Goal: Task Accomplishment & Management: Manage account settings

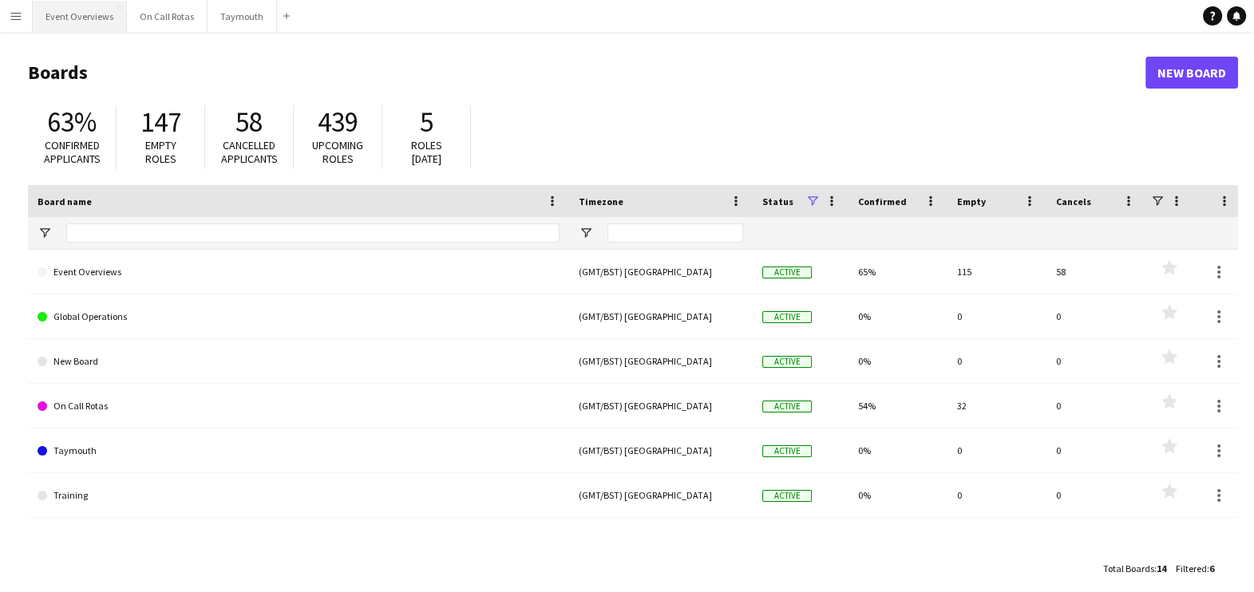
click at [67, 22] on button "Event Overviews Close" at bounding box center [80, 16] width 94 height 31
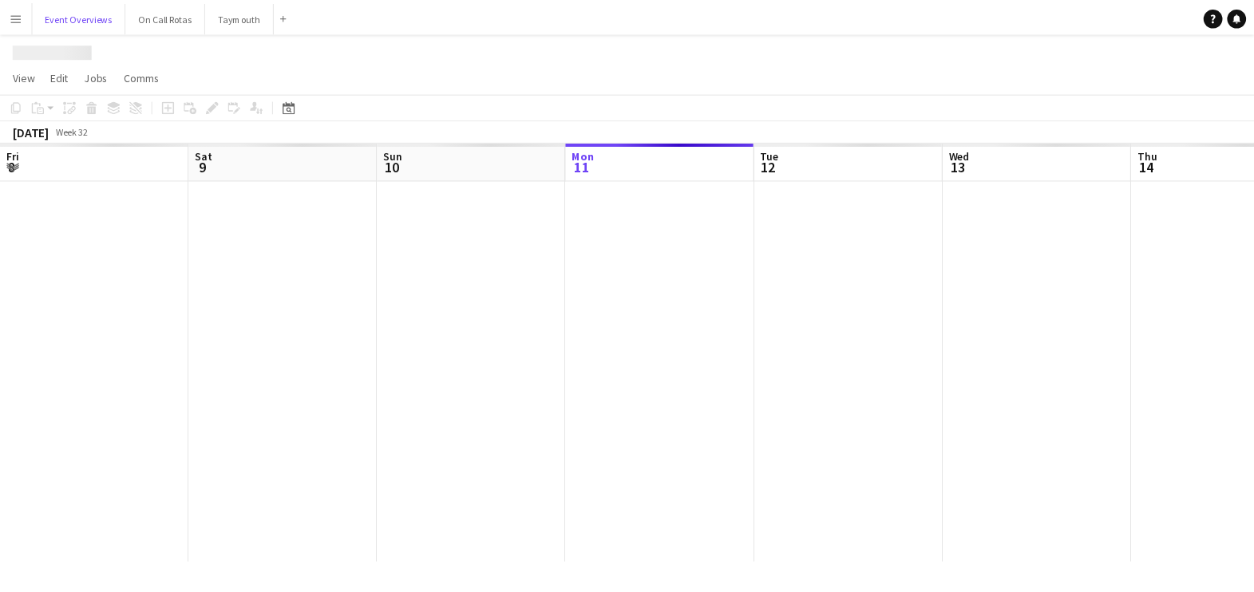
scroll to position [0, 382]
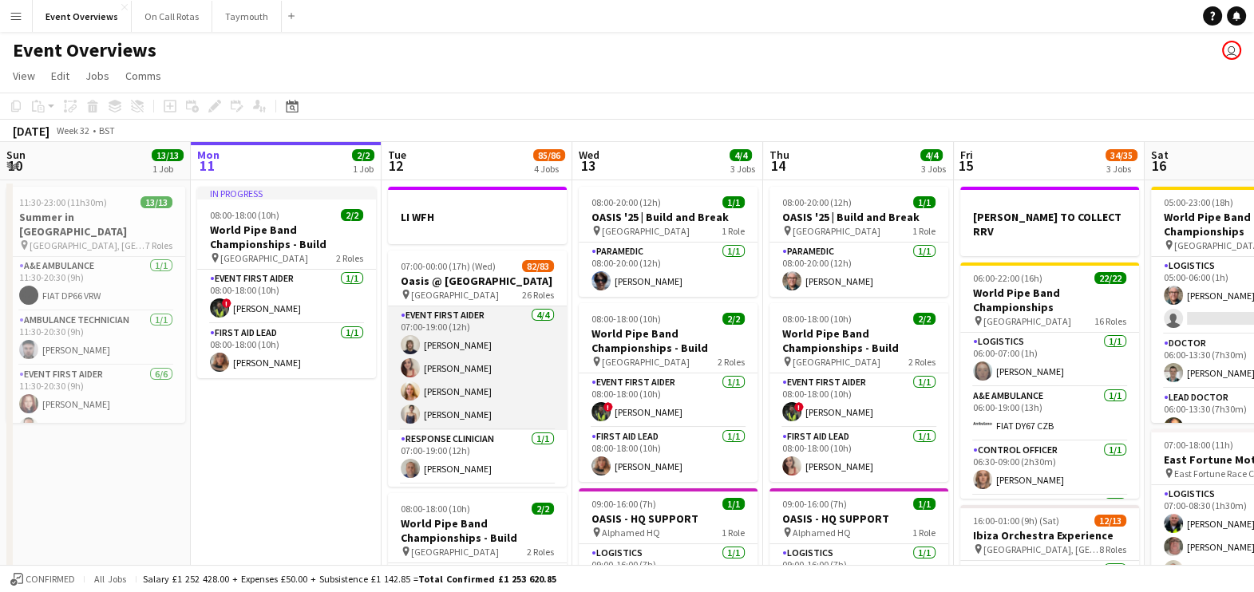
click at [453, 384] on app-card-role "Event First Aider [DATE] 07:00-19:00 (12h) [PERSON_NAME] [PERSON_NAME] [PERSON_…" at bounding box center [477, 369] width 179 height 124
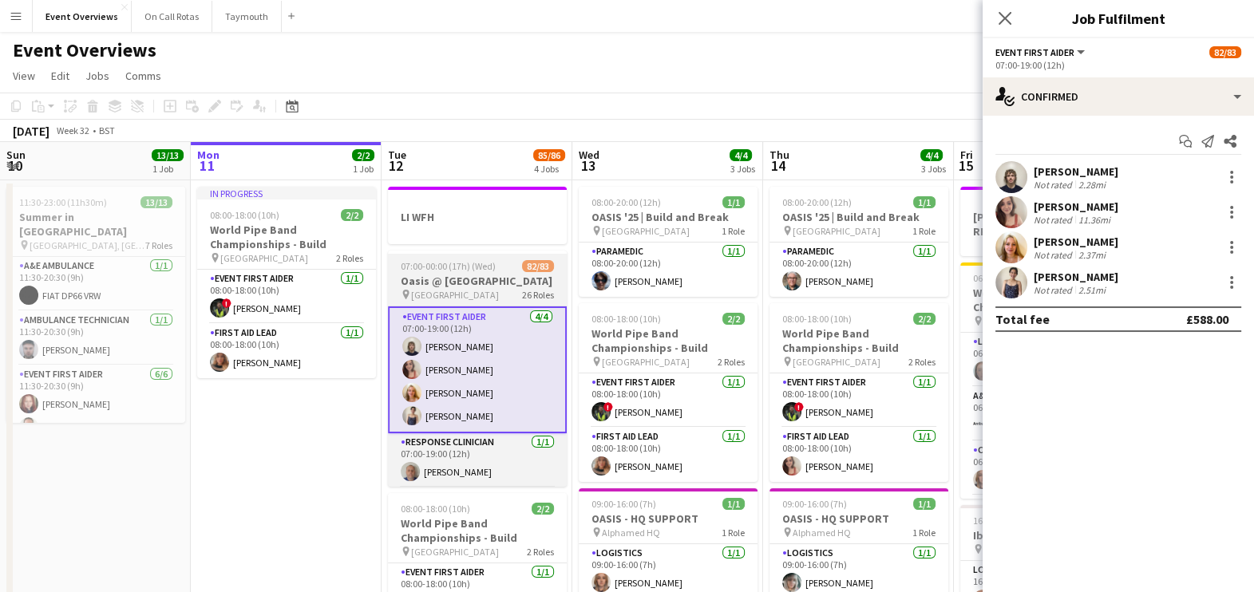
click at [466, 265] on span "07:00-00:00 (17h) (Wed)" at bounding box center [448, 266] width 95 height 12
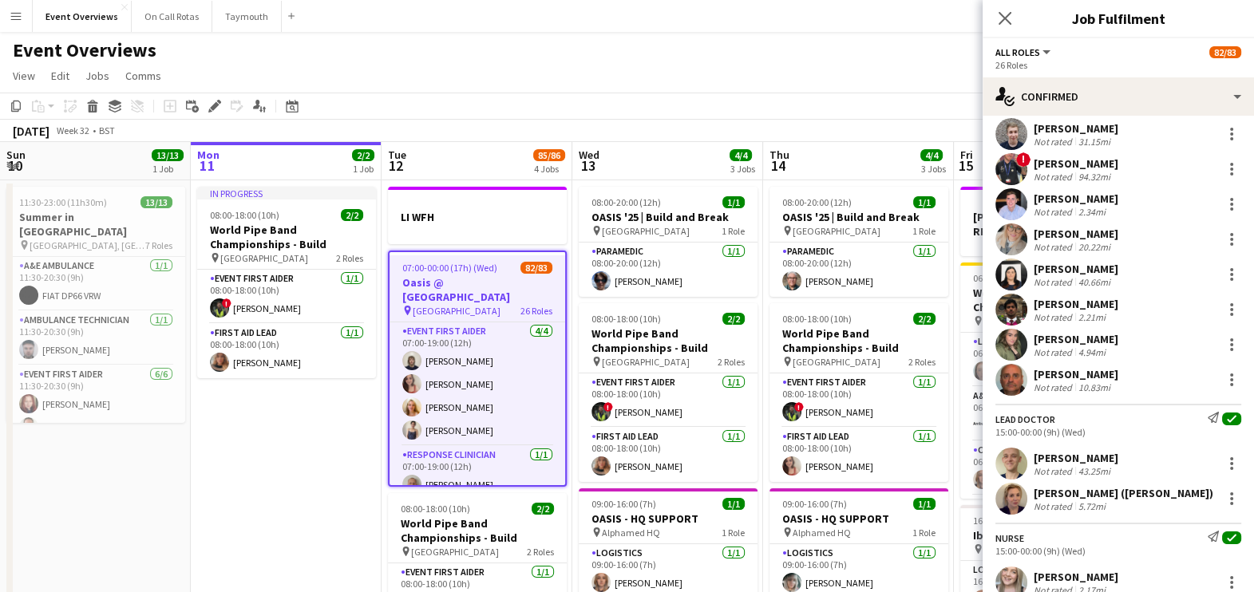
scroll to position [3221, 0]
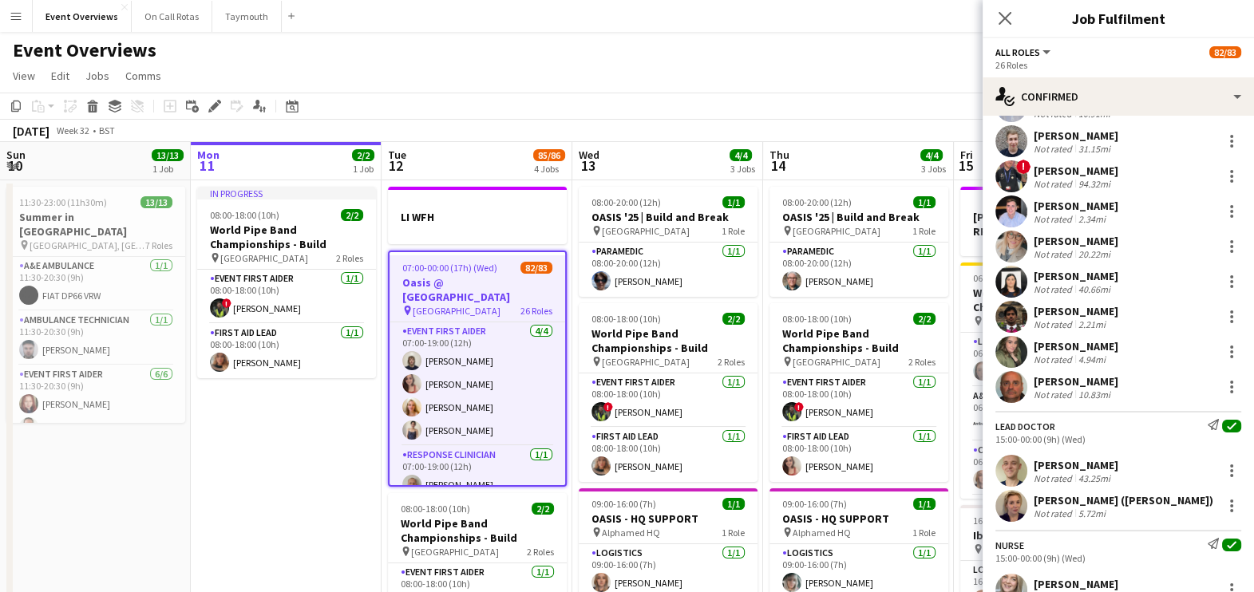
click at [1115, 473] on div "[PERSON_NAME]" at bounding box center [1076, 465] width 85 height 14
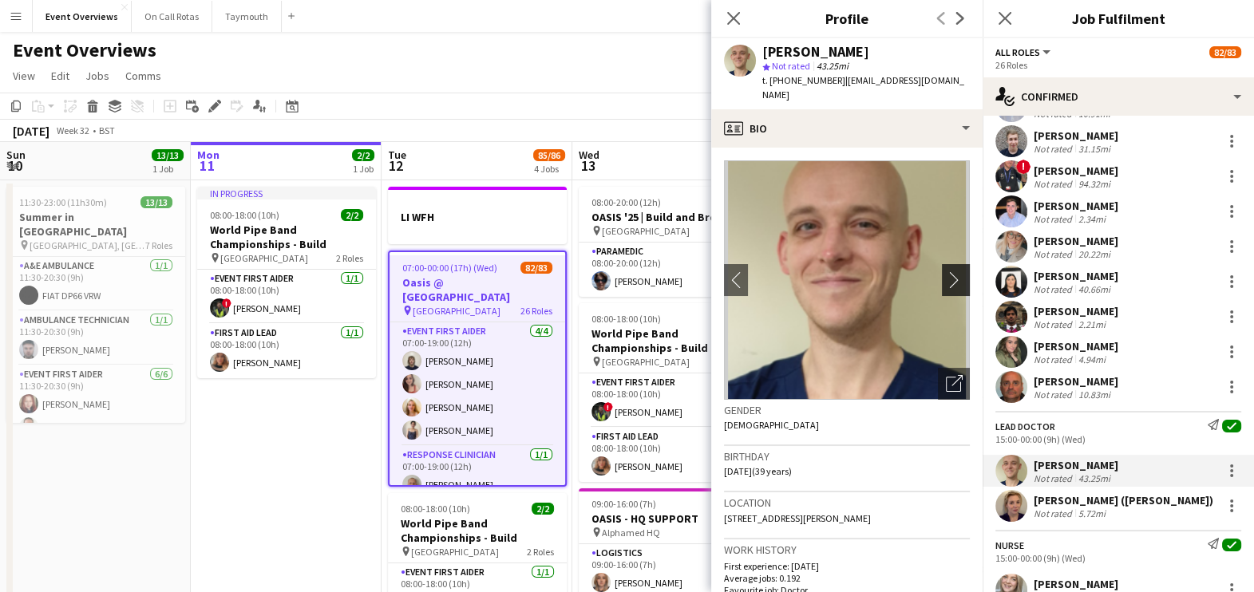
click at [946, 271] on app-icon "chevron-right" at bounding box center [958, 279] width 25 height 17
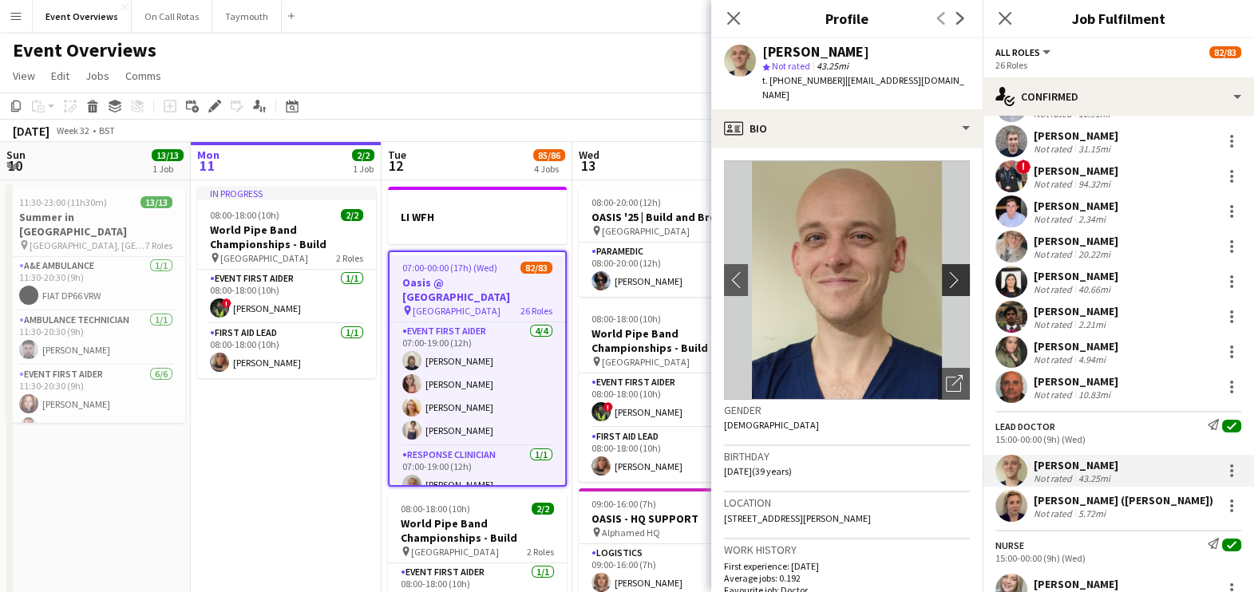
click at [946, 271] on app-icon "chevron-right" at bounding box center [958, 279] width 25 height 17
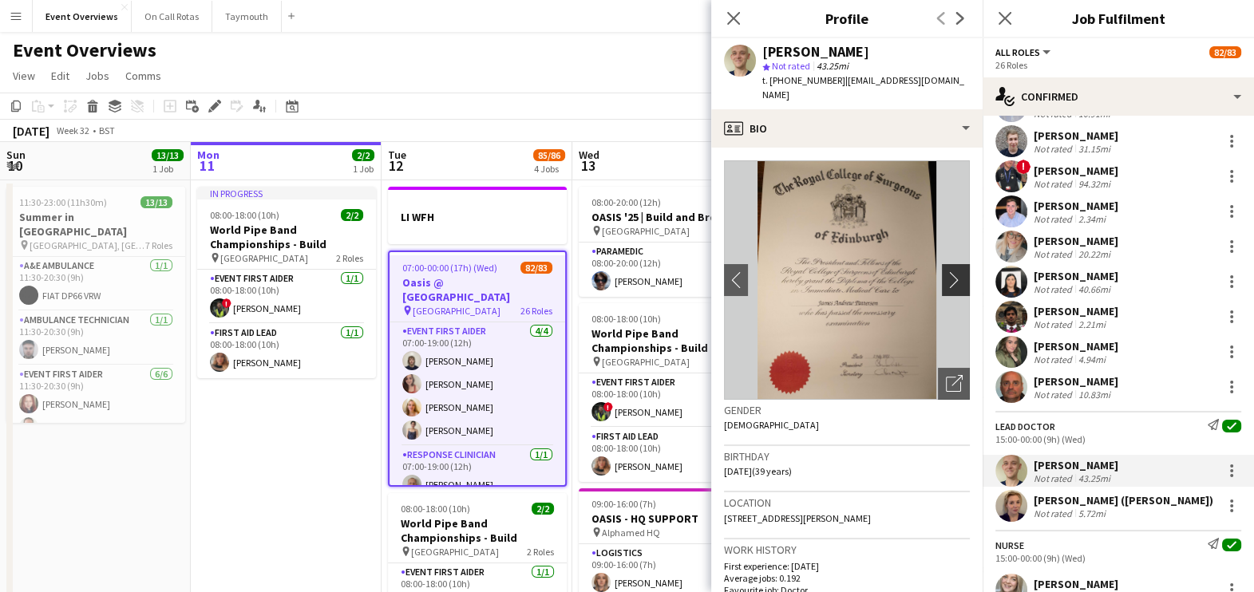
click at [946, 271] on app-icon "chevron-right" at bounding box center [958, 279] width 25 height 17
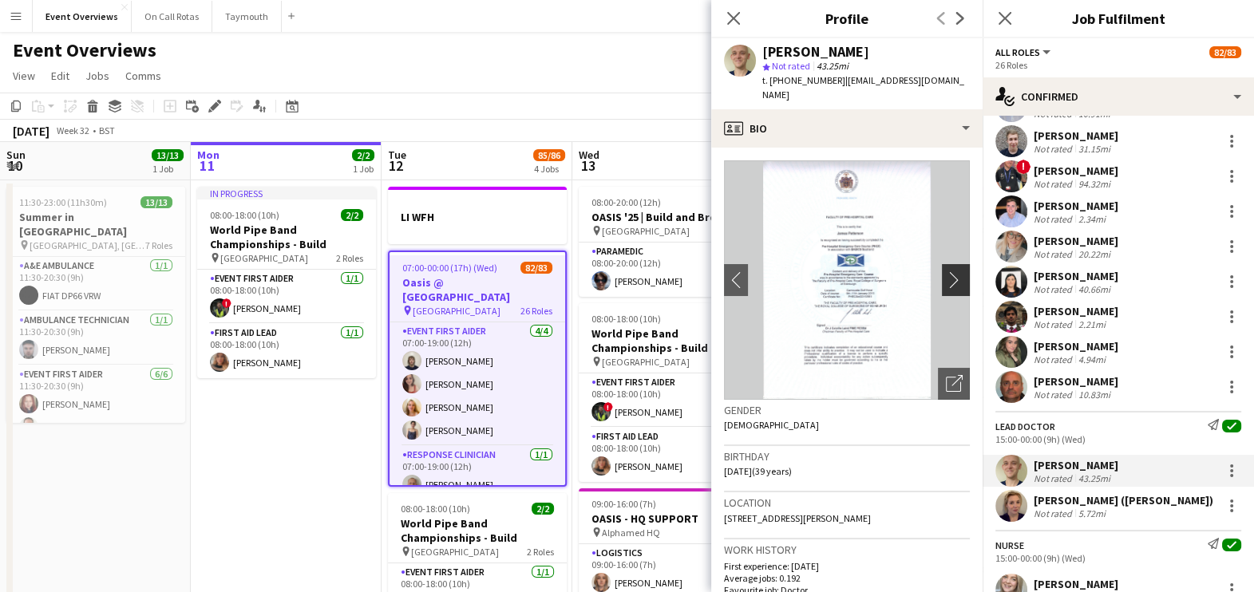
click at [946, 271] on app-icon "chevron-right" at bounding box center [958, 279] width 25 height 17
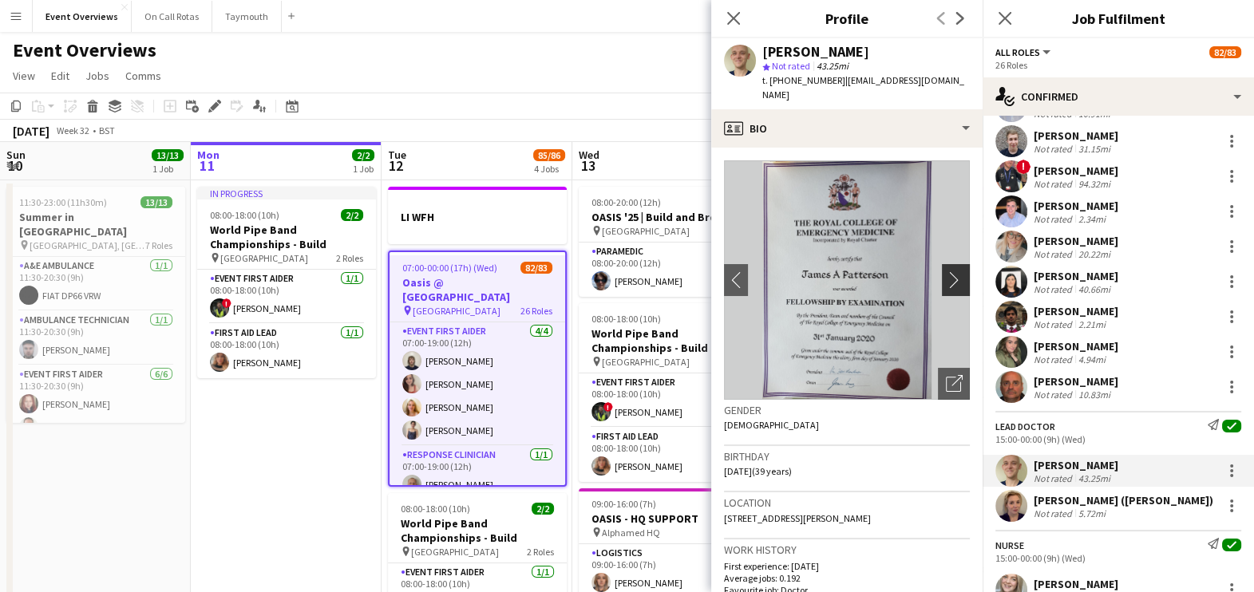
click at [946, 271] on app-icon "chevron-right" at bounding box center [958, 279] width 25 height 17
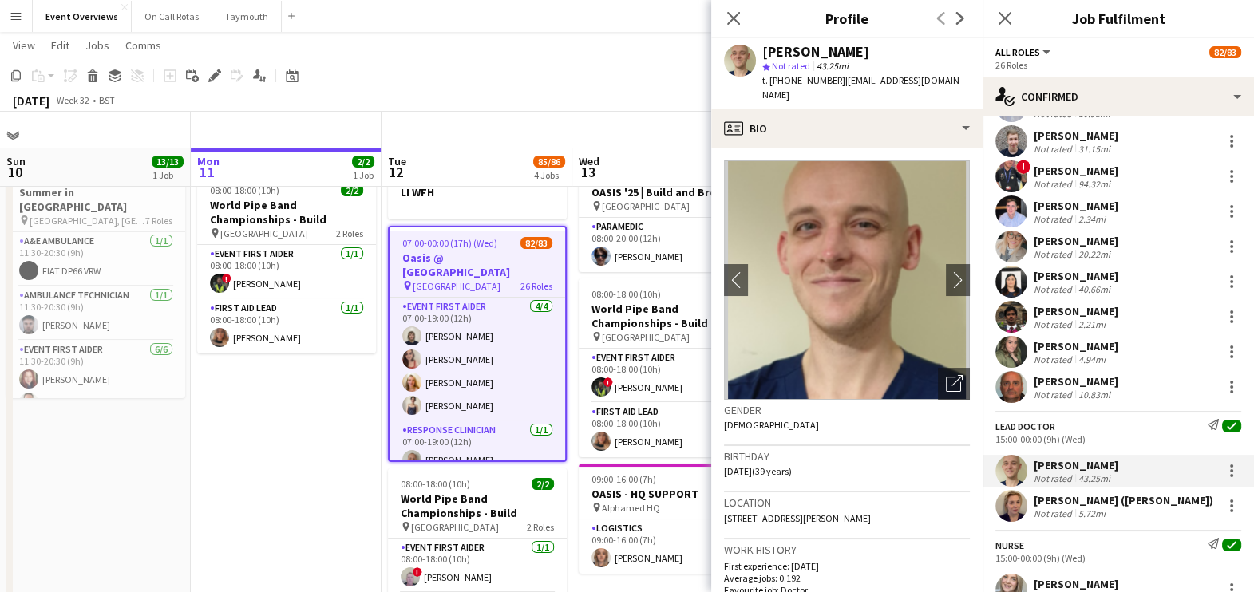
scroll to position [60, 0]
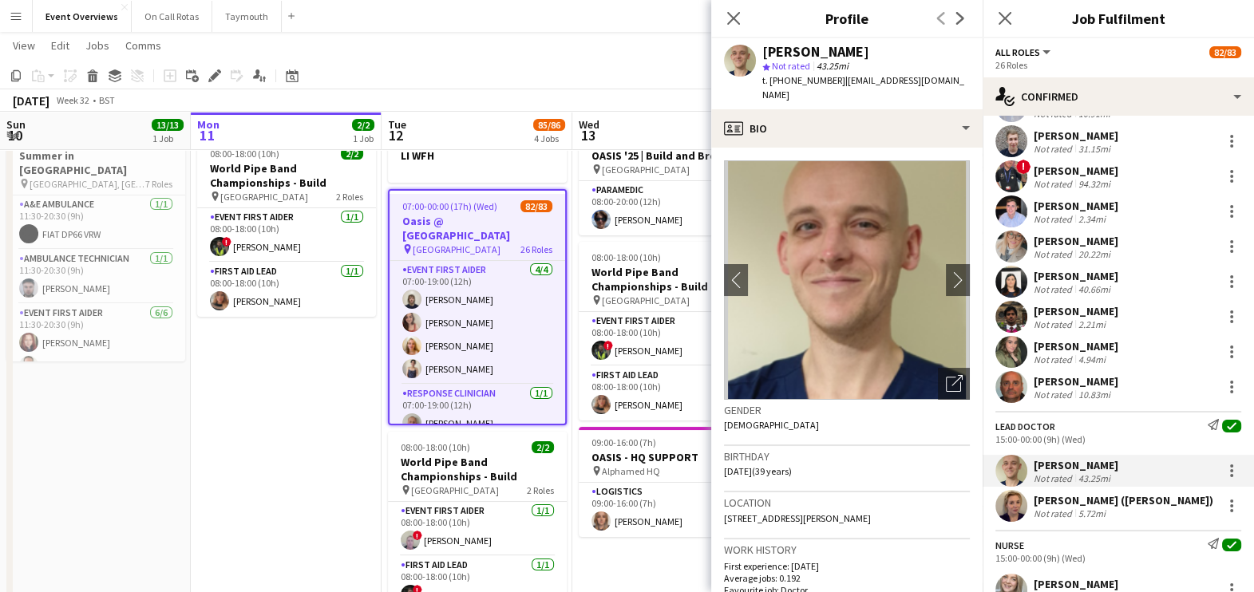
click at [1050, 508] on div "[PERSON_NAME] ([PERSON_NAME])" at bounding box center [1124, 500] width 180 height 14
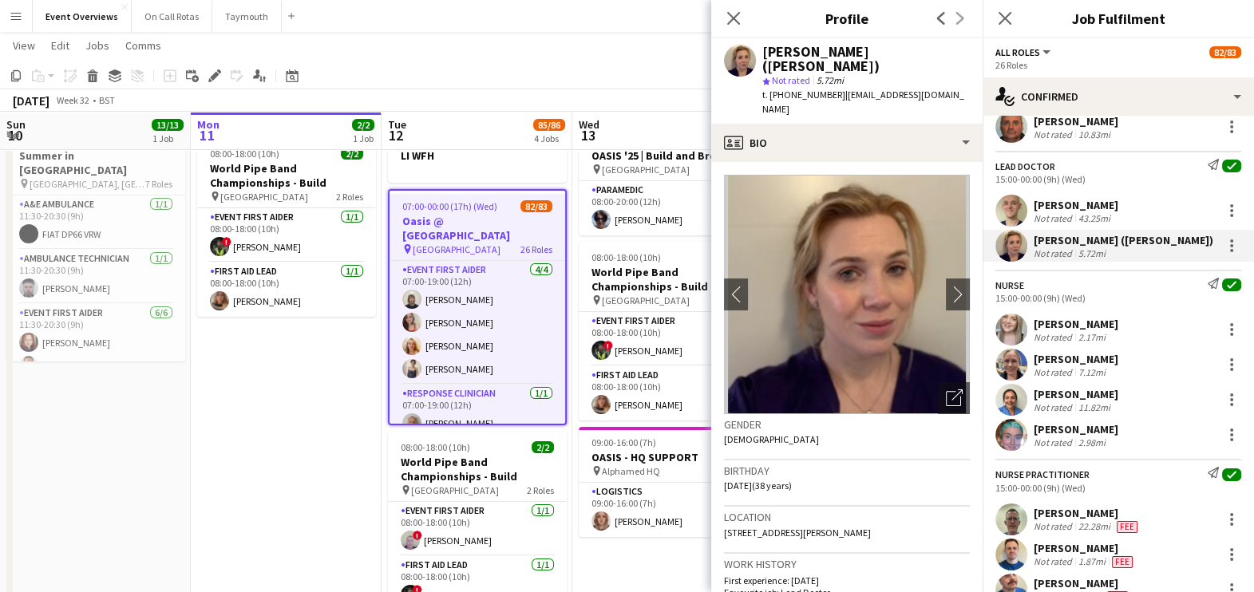
scroll to position [3542, 0]
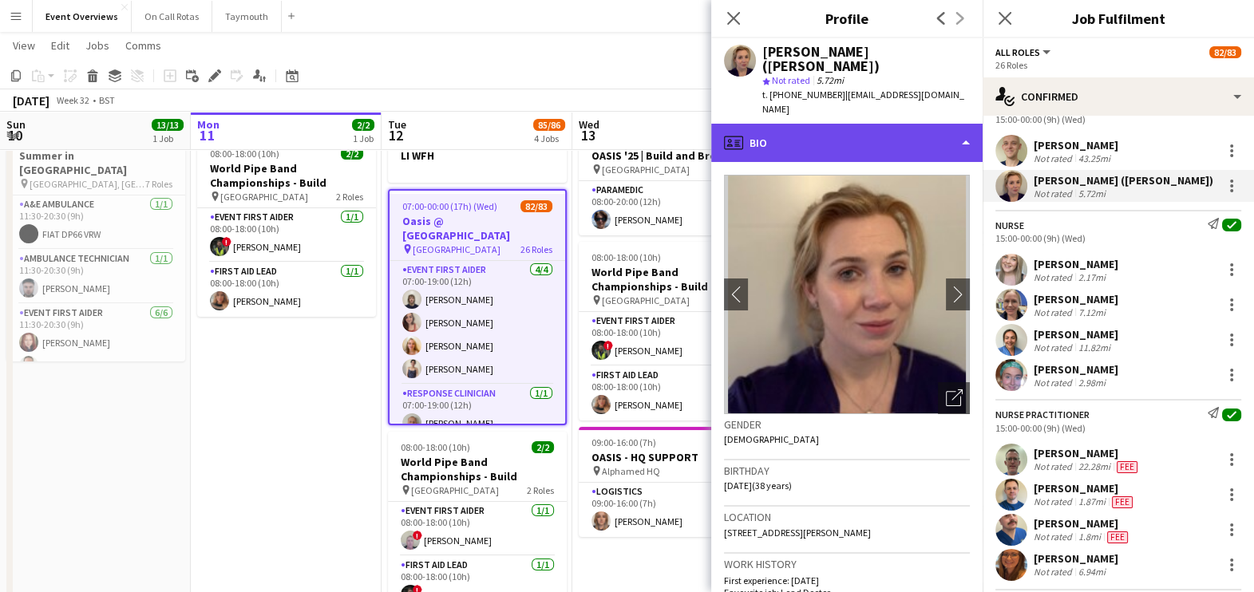
click at [903, 124] on div "profile Bio" at bounding box center [846, 143] width 271 height 38
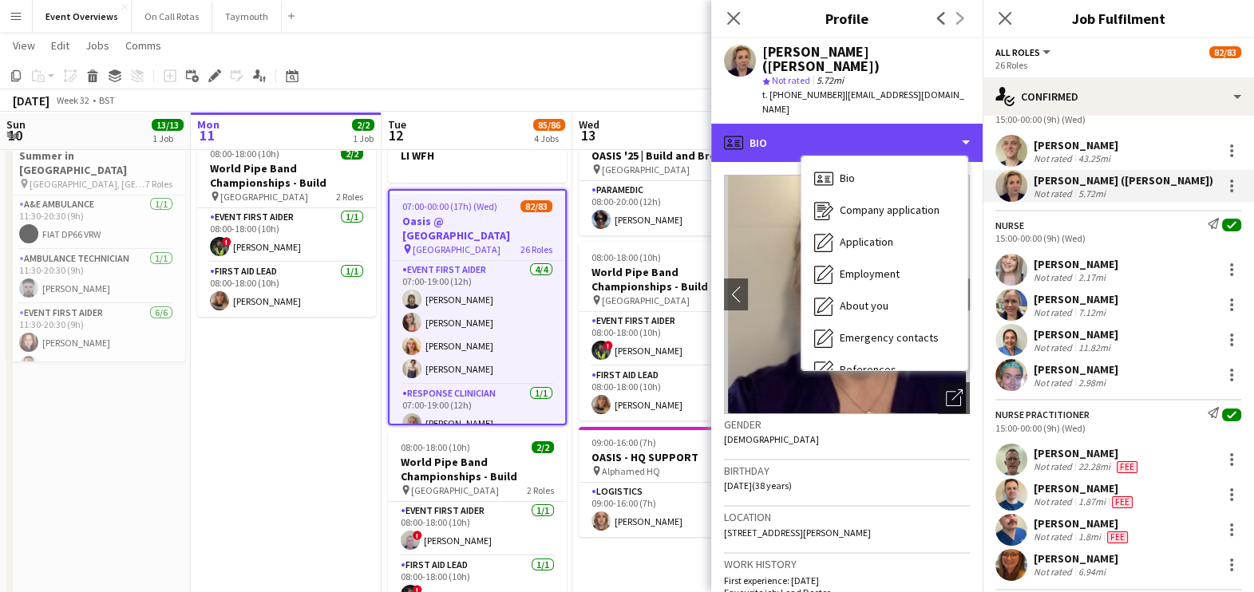
scroll to position [277, 0]
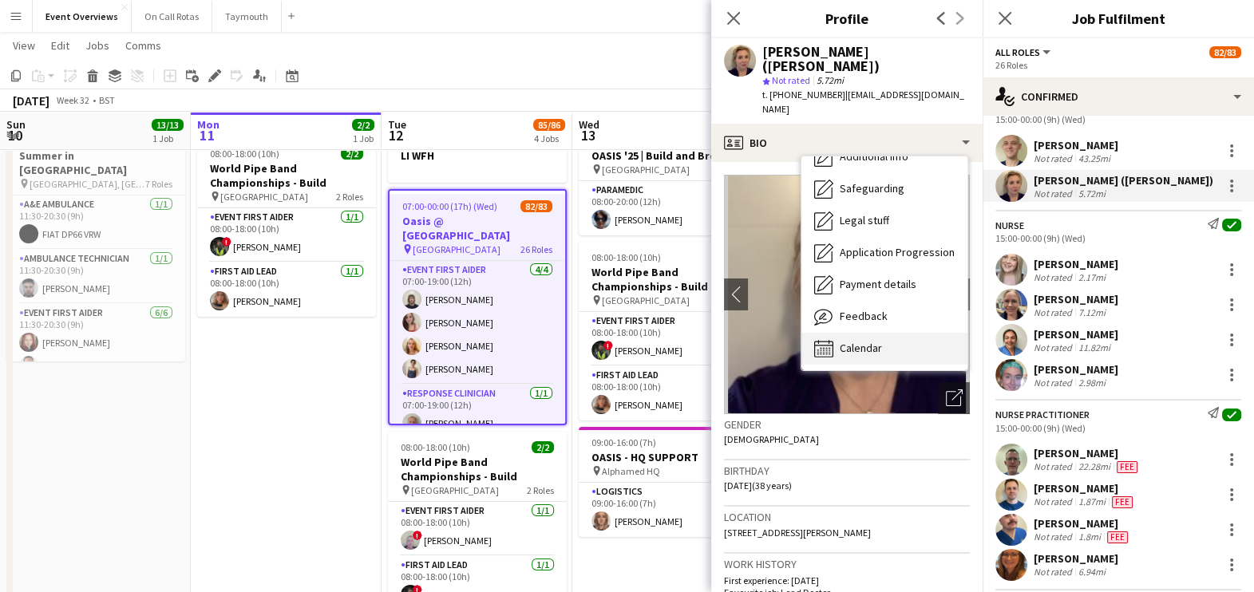
click at [880, 341] on span "Calendar" at bounding box center [861, 348] width 42 height 14
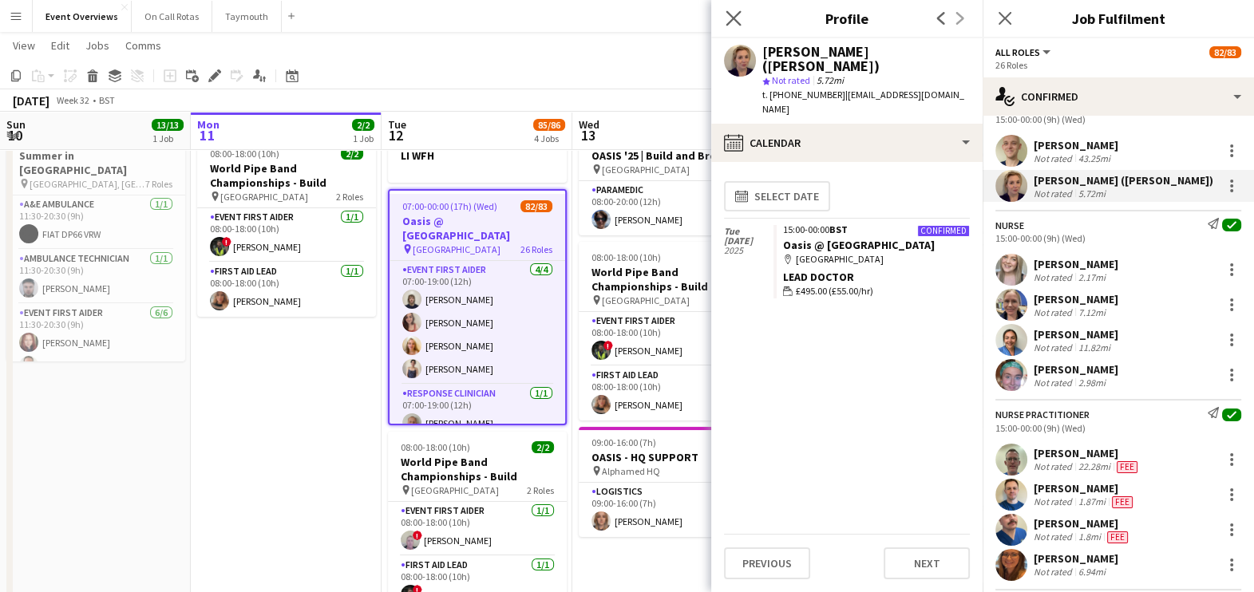
click at [727, 8] on app-icon "Close pop-in" at bounding box center [734, 18] width 23 height 23
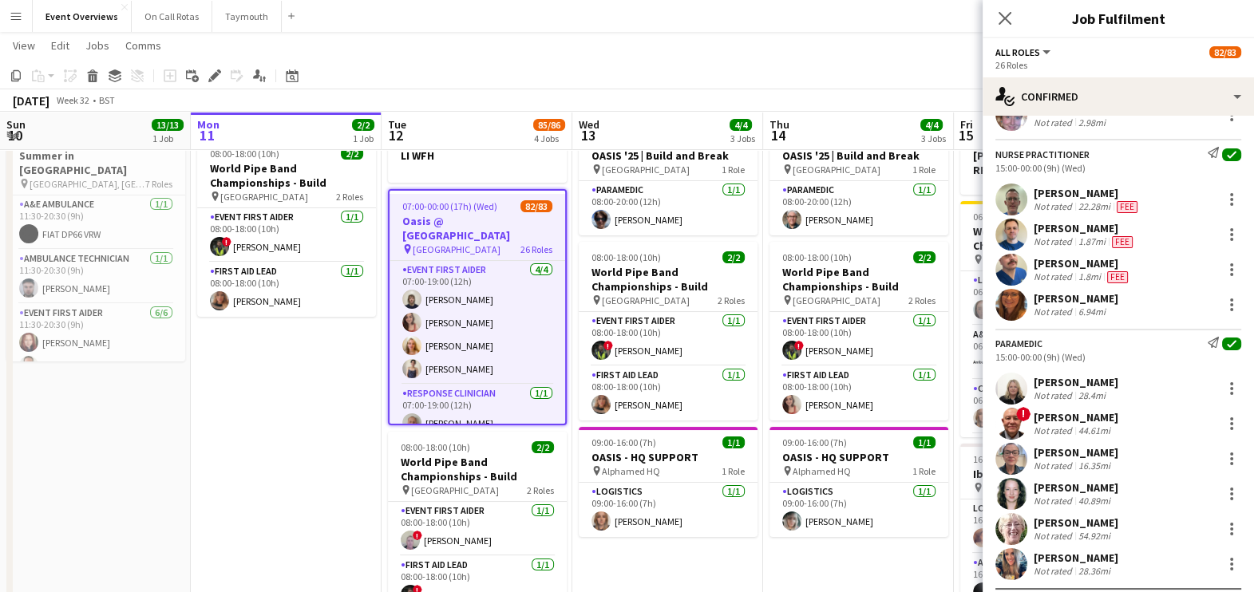
scroll to position [3841, 0]
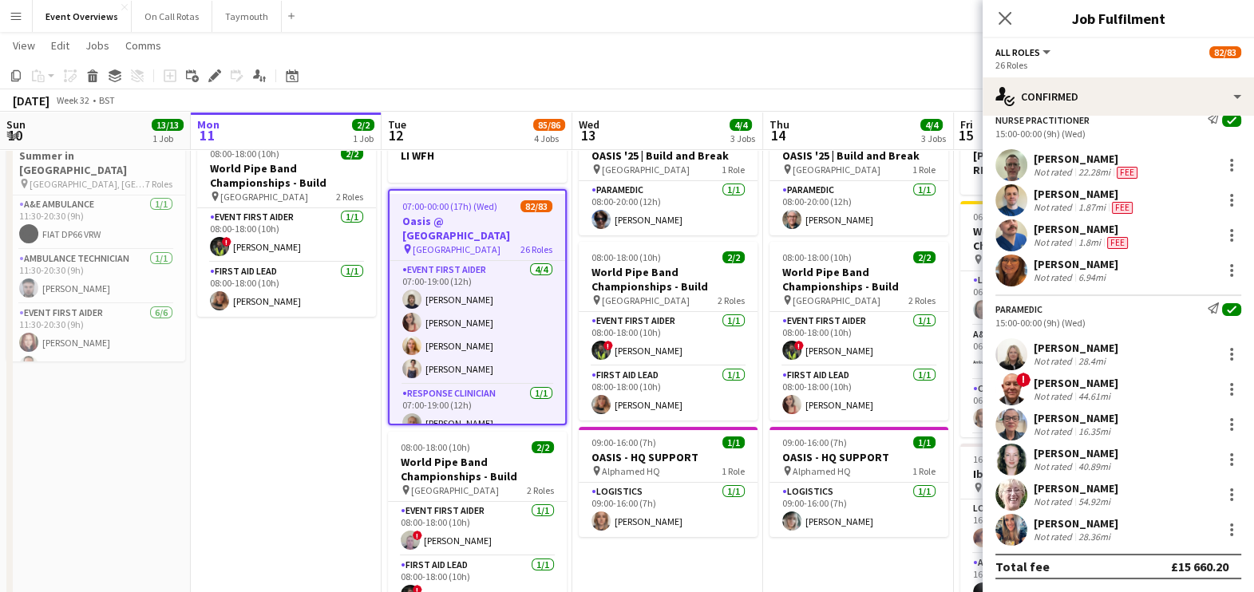
click at [1131, 539] on div "[PERSON_NAME] Not rated 28.36mi" at bounding box center [1118, 530] width 271 height 32
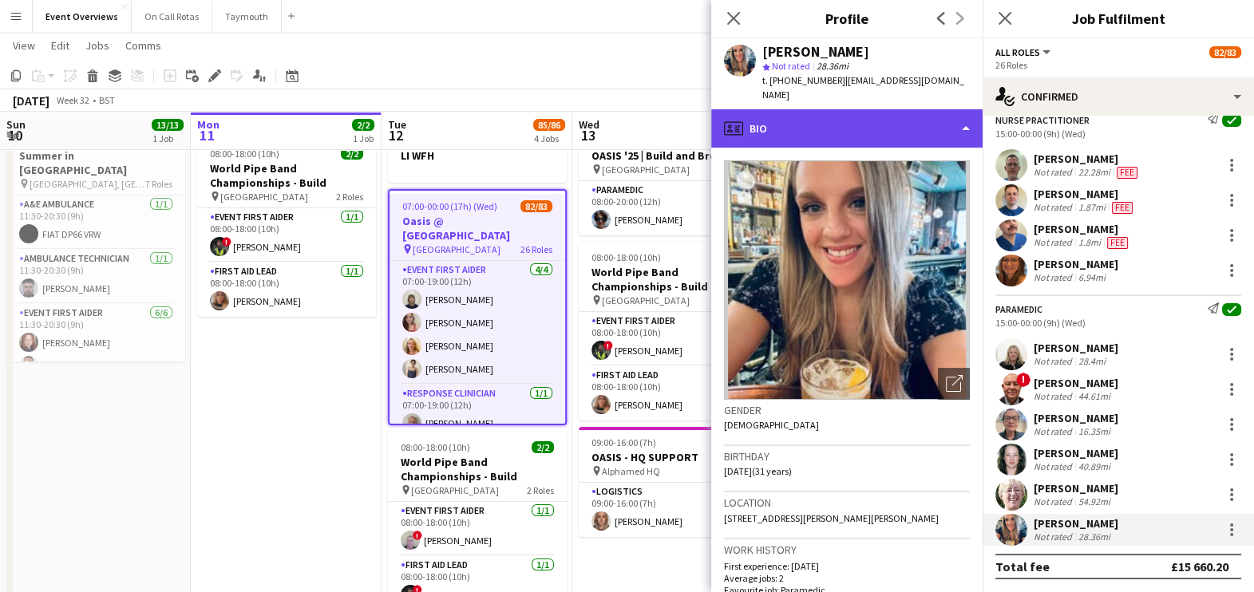
click at [865, 109] on div "profile Bio" at bounding box center [846, 128] width 271 height 38
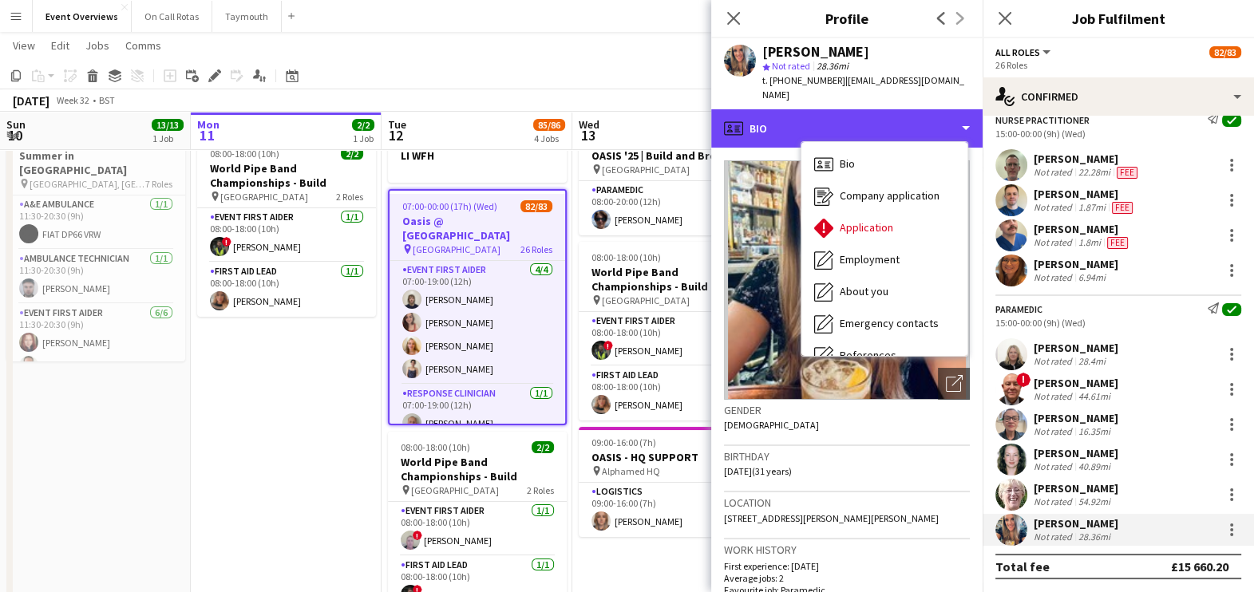
scroll to position [277, 0]
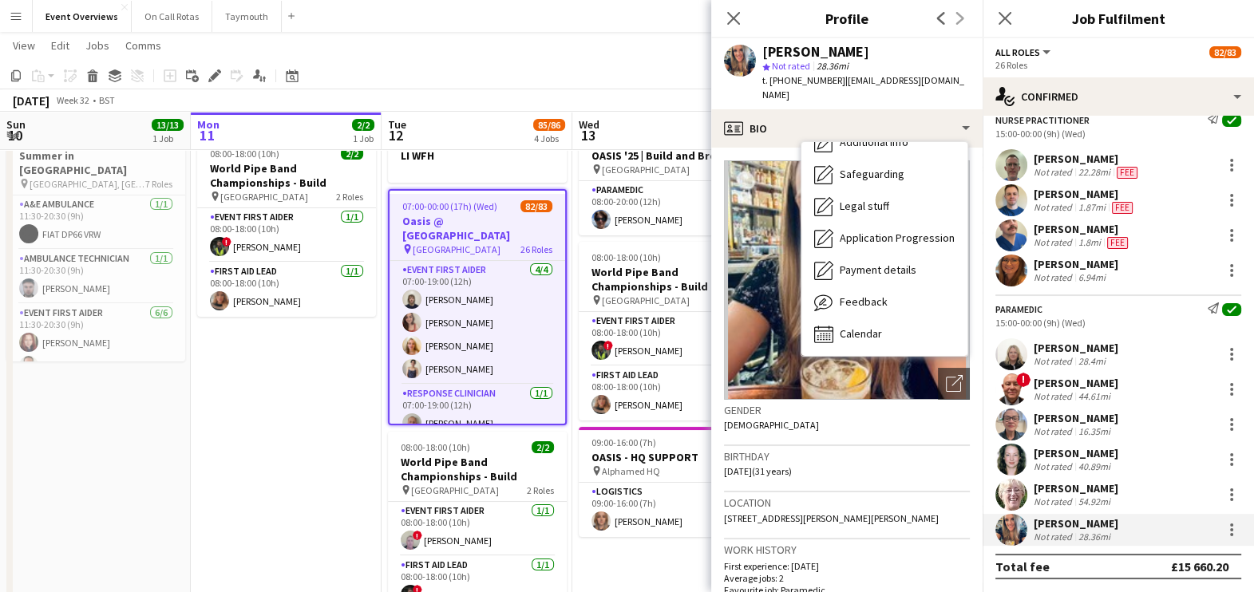
click at [868, 339] on div "Bio Bio Company application Company application Application Application Employm…" at bounding box center [885, 249] width 166 height 214
click at [881, 319] on div "Calendar Calendar" at bounding box center [885, 335] width 166 height 32
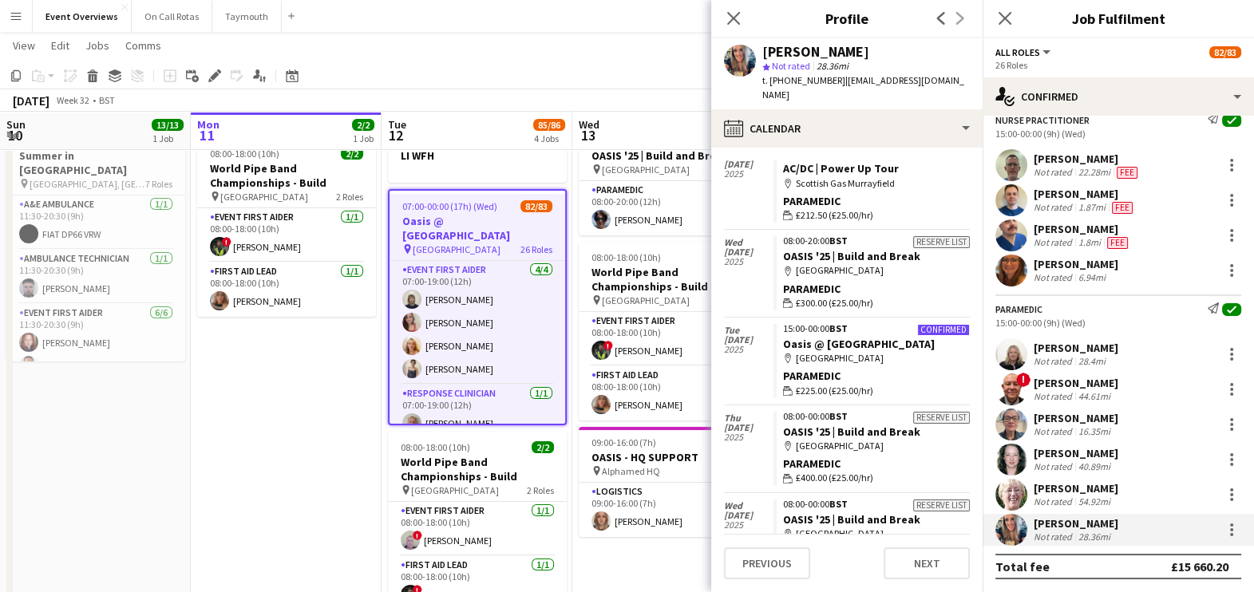
scroll to position [0, 0]
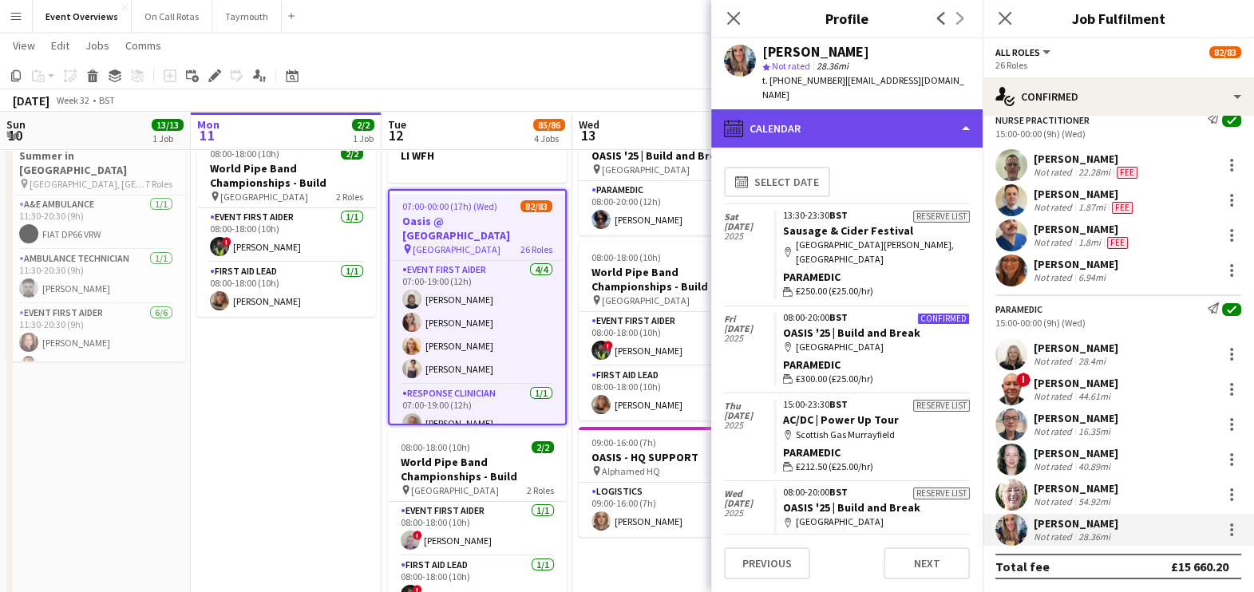
click at [930, 129] on div "calendar-full Calendar" at bounding box center [846, 128] width 271 height 38
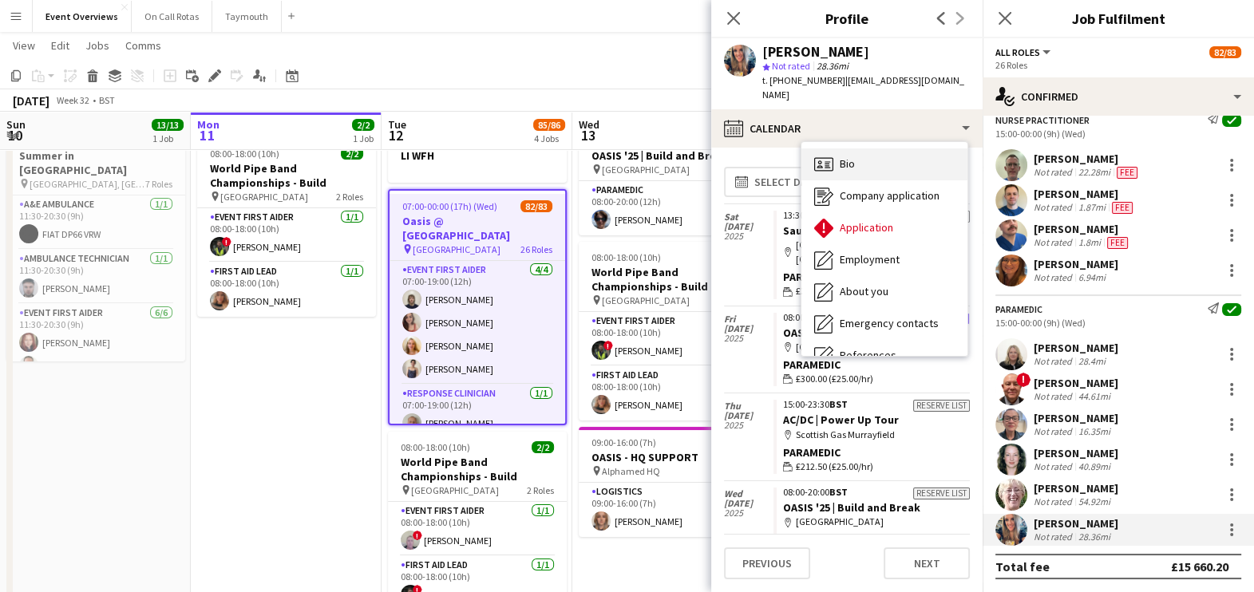
click at [873, 149] on div "Bio Bio" at bounding box center [885, 165] width 166 height 32
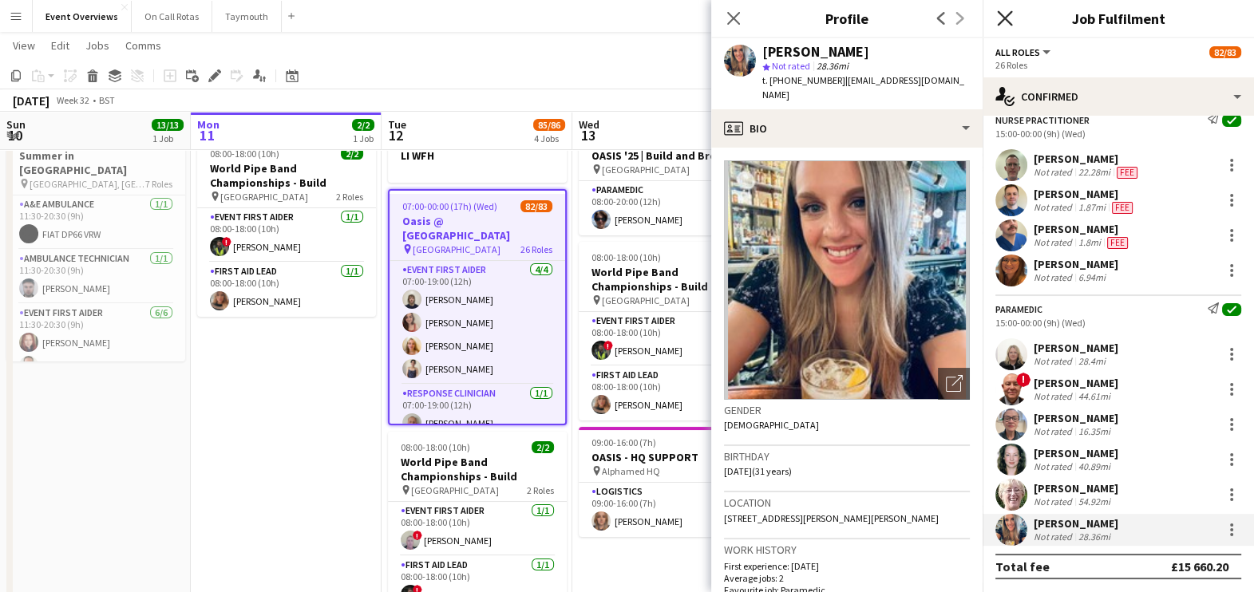
click at [1006, 16] on icon at bounding box center [1004, 17] width 15 height 15
